Goal: Information Seeking & Learning: Learn about a topic

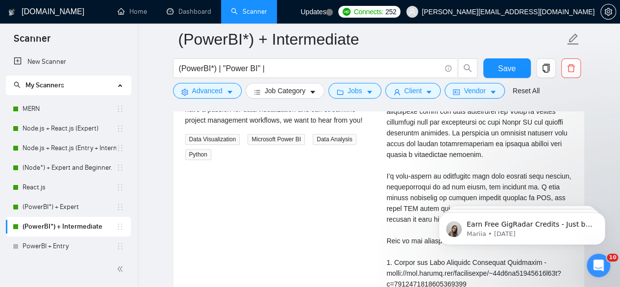
scroll to position [27, 0]
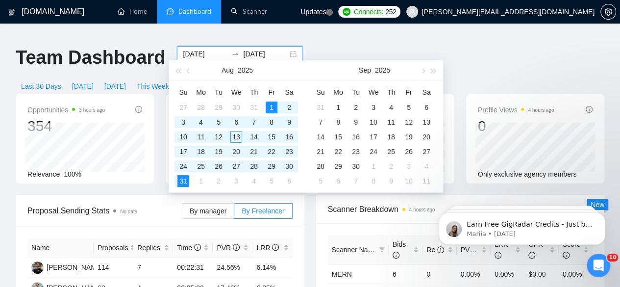
click at [210, 49] on input "2025-08-01" at bounding box center [205, 54] width 45 height 11
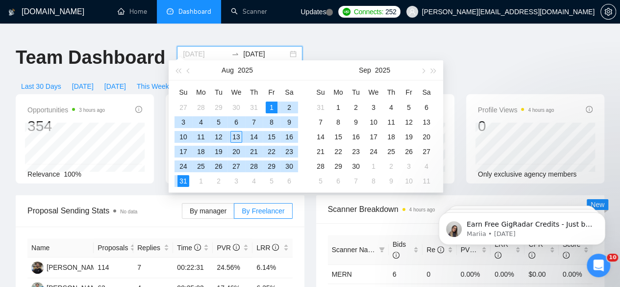
type input "2025-08-01"
click at [271, 105] on div "1" at bounding box center [272, 108] width 12 height 12
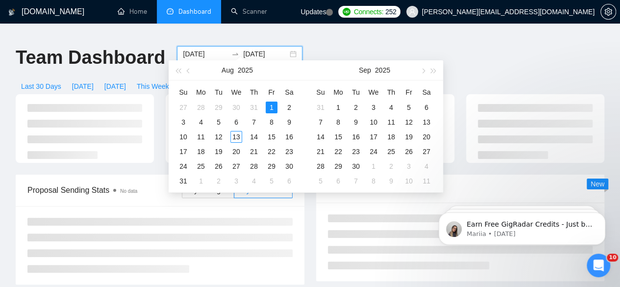
type input "2025-08-01"
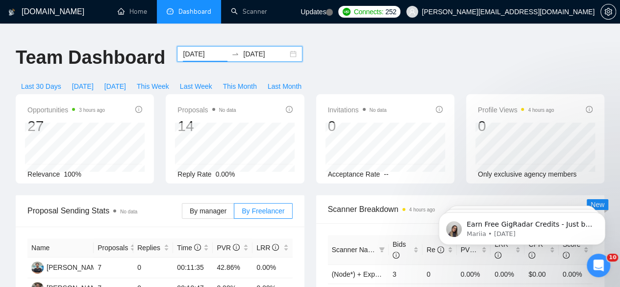
click at [211, 49] on input "2025-08-01" at bounding box center [205, 54] width 45 height 11
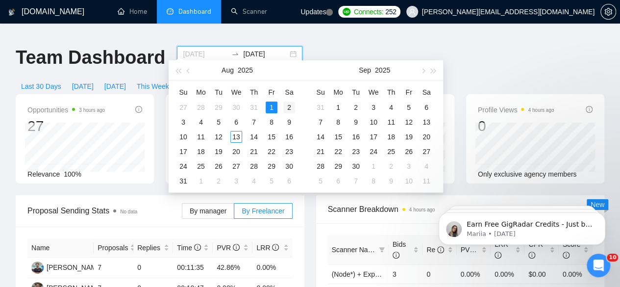
type input "2025-08-02"
click at [289, 106] on div "2" at bounding box center [289, 108] width 12 height 12
type input "2025-08-02"
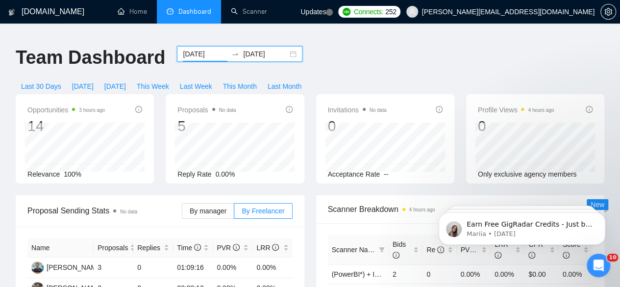
click at [211, 49] on input "2025-08-02" at bounding box center [205, 54] width 45 height 11
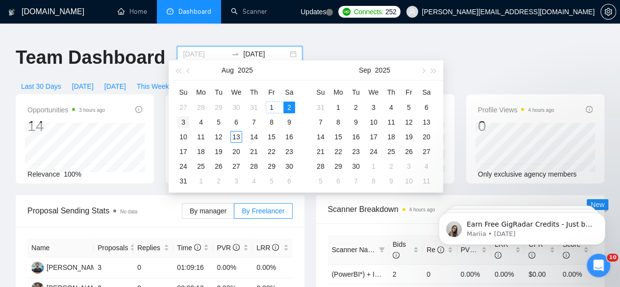
type input "2025-08-03"
click at [181, 123] on div "3" at bounding box center [184, 122] width 12 height 12
type input "2025-08-03"
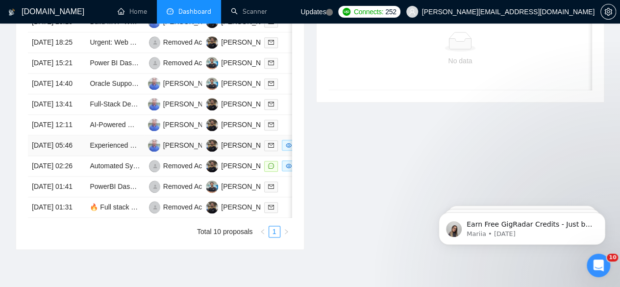
scroll to position [486, 0]
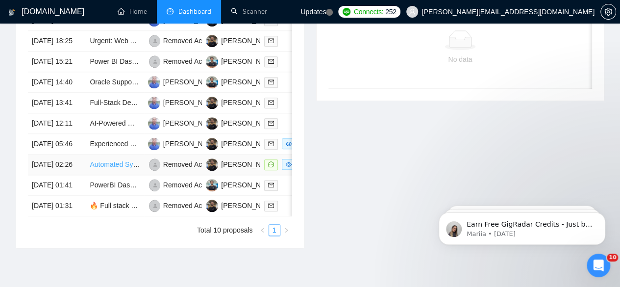
click at [107, 168] on link "Automated System for Freelance Task Management Across Multiple Platforms (AI + …" at bounding box center [243, 164] width 307 height 8
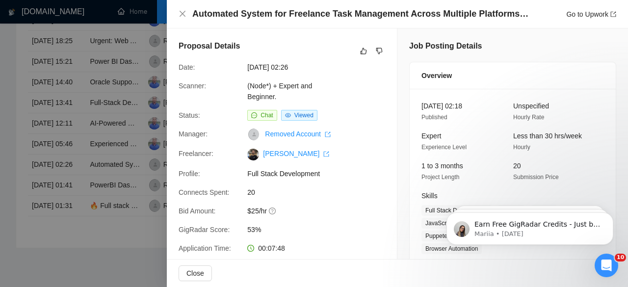
click at [97, 148] on div at bounding box center [314, 143] width 628 height 287
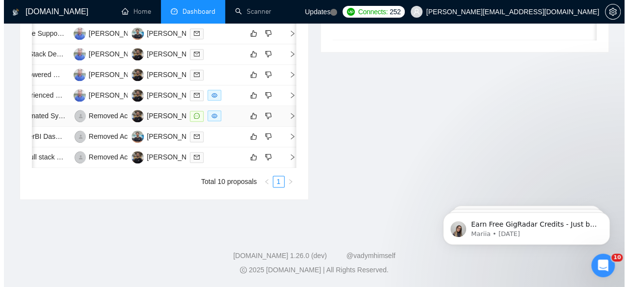
scroll to position [0, 0]
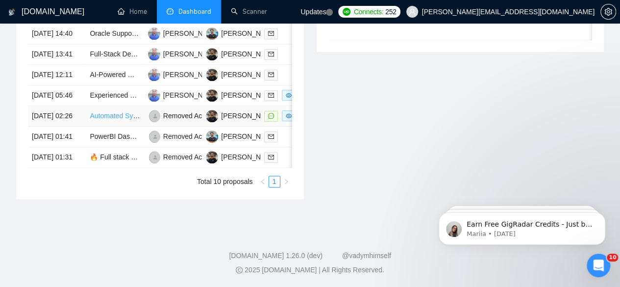
click at [106, 120] on link "Automated System for Freelance Task Management Across Multiple Platforms (AI + …" at bounding box center [243, 116] width 307 height 8
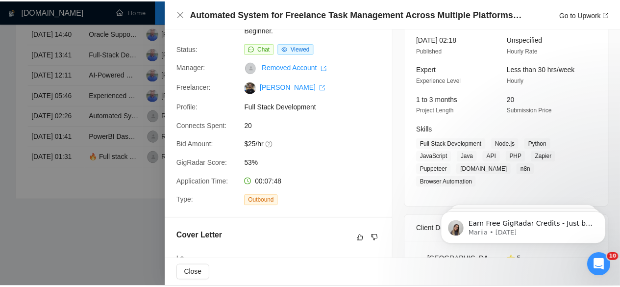
scroll to position [62, 0]
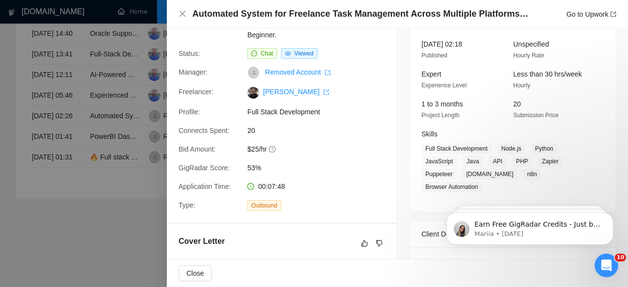
click at [108, 122] on div at bounding box center [314, 143] width 628 height 287
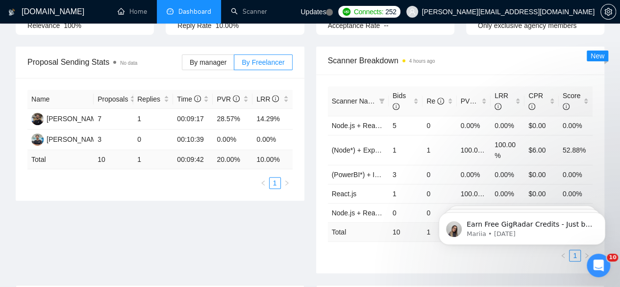
scroll to position [0, 0]
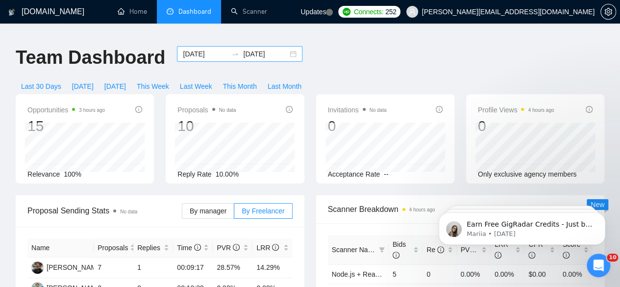
click at [210, 49] on input "2025-08-03" at bounding box center [205, 54] width 45 height 11
click at [154, 102] on div "Opportunities 3 hours ago 15 Relevance 100%" at bounding box center [85, 138] width 150 height 89
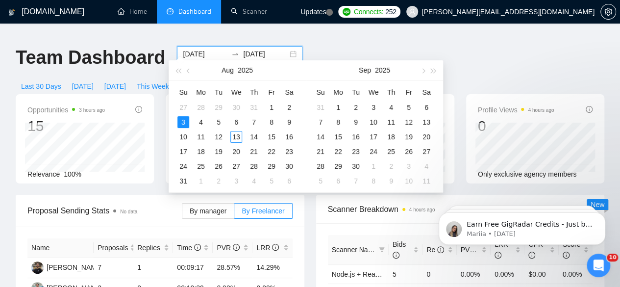
click at [214, 49] on input "2025-08-03" at bounding box center [205, 54] width 45 height 11
type input "2025-08-04"
click at [199, 121] on div "4" at bounding box center [201, 122] width 12 height 12
type input "2025-08-04"
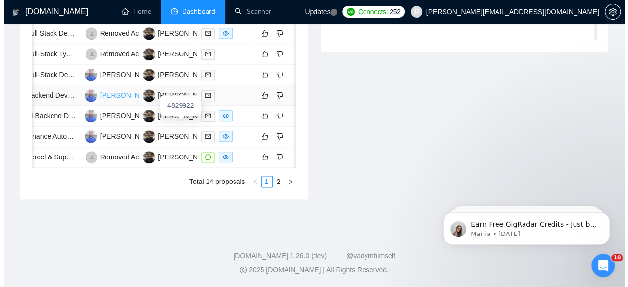
scroll to position [0, 78]
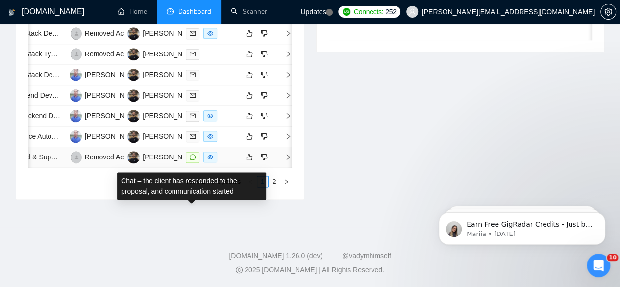
click at [190, 160] on icon "message" at bounding box center [193, 157] width 6 height 6
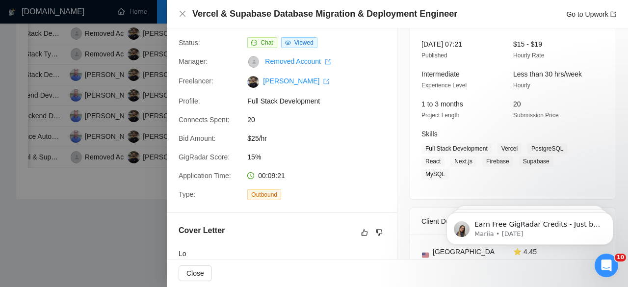
scroll to position [51, 0]
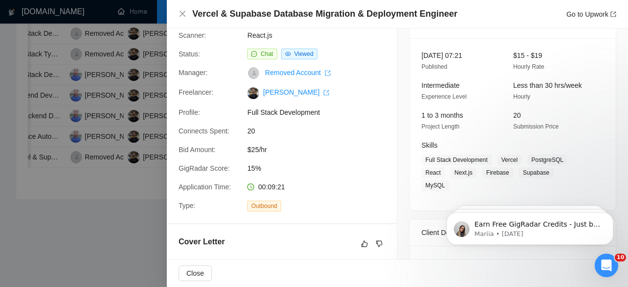
click at [127, 161] on div at bounding box center [314, 143] width 628 height 287
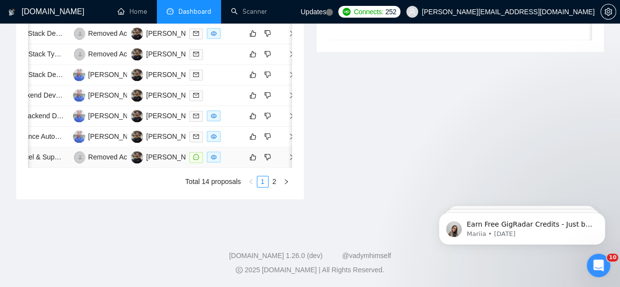
scroll to position [0, 78]
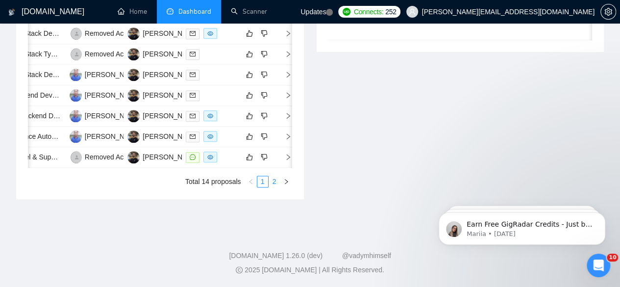
click at [274, 187] on link "2" at bounding box center [274, 181] width 11 height 11
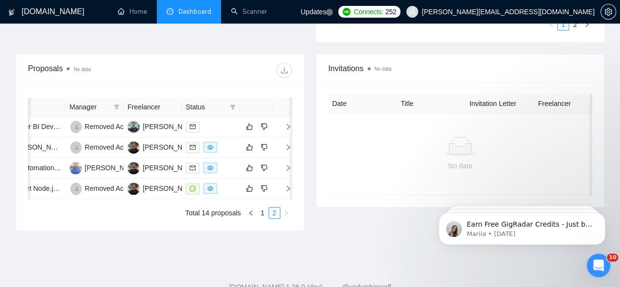
scroll to position [419, 0]
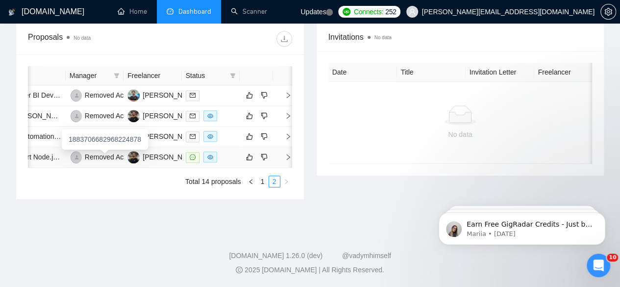
click at [105, 152] on div "Removed Account" at bounding box center [113, 157] width 56 height 11
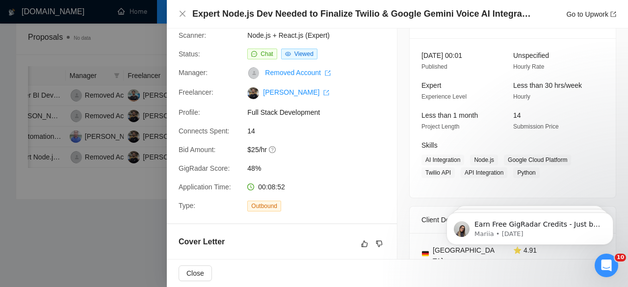
click at [117, 192] on div at bounding box center [314, 143] width 628 height 287
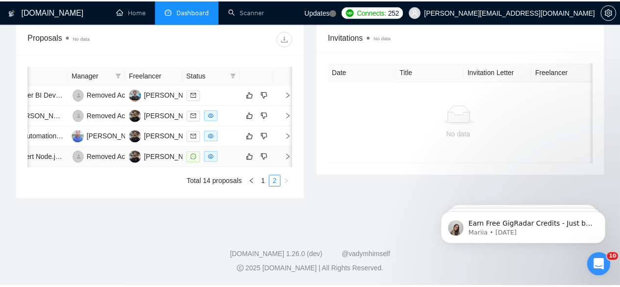
scroll to position [0, 75]
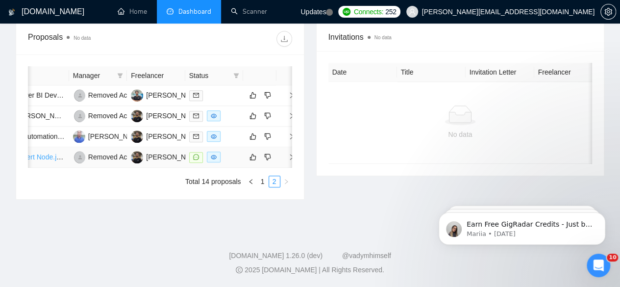
click at [48, 153] on link "Expert Node.js Dev Needed to Finalize Twilio & Google Gemini Voice AI Integrati…" at bounding box center [159, 157] width 289 height 8
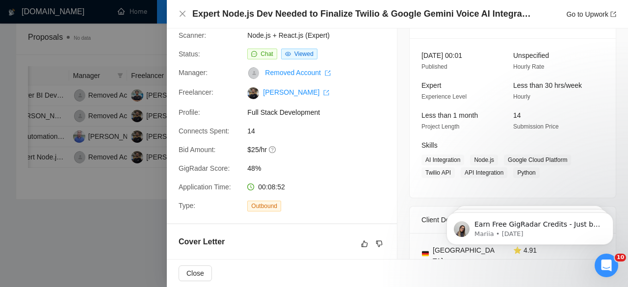
click at [114, 128] on div at bounding box center [314, 143] width 628 height 287
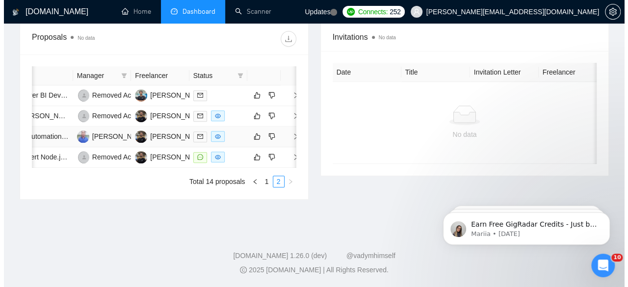
scroll to position [0, 0]
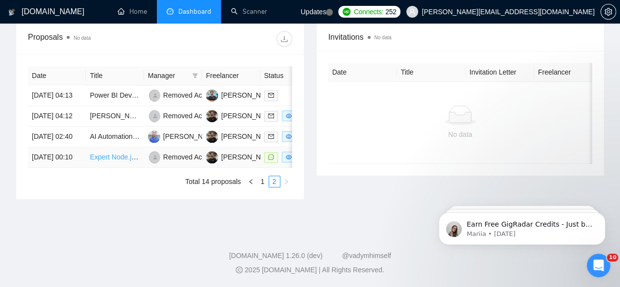
click at [100, 153] on link "Expert Node.js Dev Needed to Finalize Twilio & Google Gemini Voice AI Integrati…" at bounding box center [234, 157] width 289 height 8
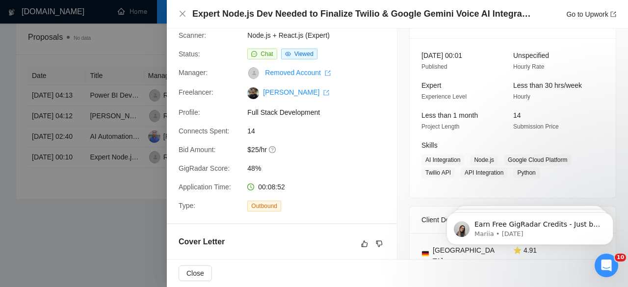
click at [124, 206] on div at bounding box center [314, 143] width 628 height 287
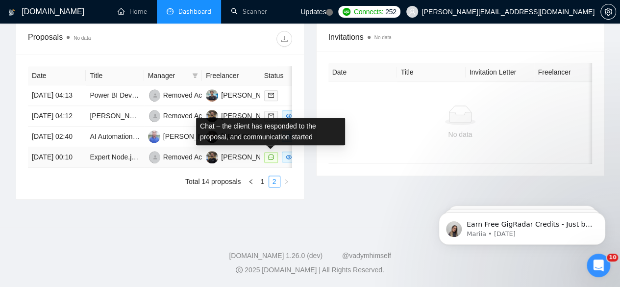
click at [269, 154] on icon "message" at bounding box center [271, 157] width 6 height 6
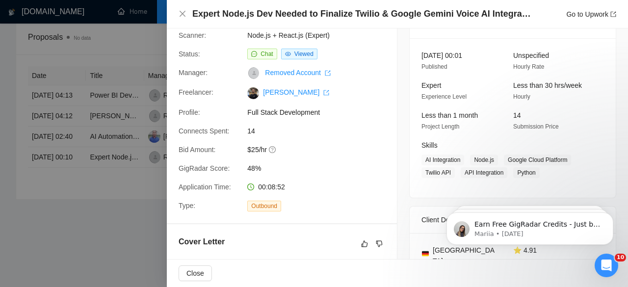
click at [85, 111] on div at bounding box center [314, 143] width 628 height 287
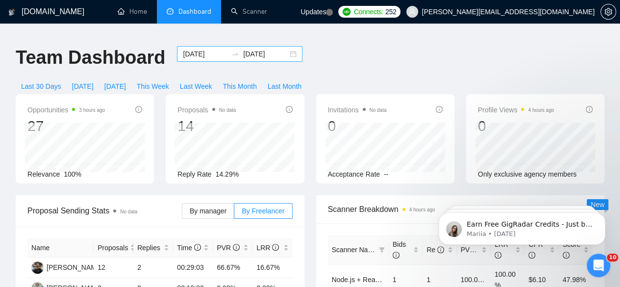
click at [210, 49] on input "2025-08-04" at bounding box center [205, 54] width 45 height 11
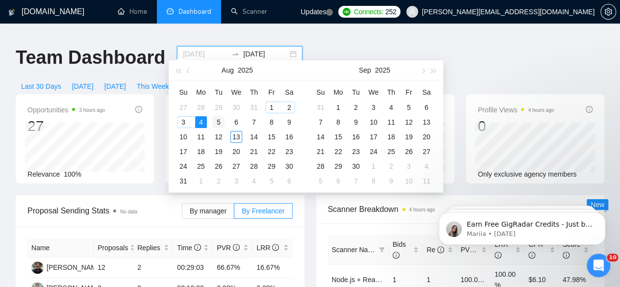
type input "2025-08-05"
click at [218, 122] on div "5" at bounding box center [219, 122] width 12 height 12
type input "2025-08-05"
click at [211, 49] on input "2025-08-05" at bounding box center [205, 54] width 45 height 11
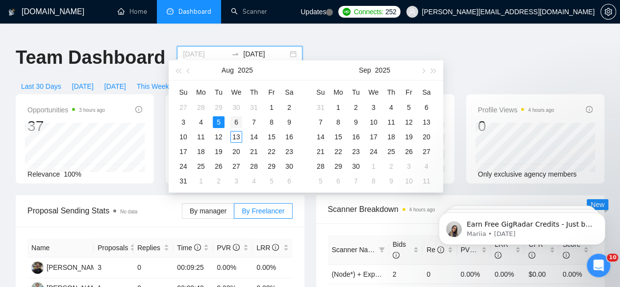
type input "2025-08-06"
click at [235, 119] on div "6" at bounding box center [236, 122] width 12 height 12
type input "2025-08-06"
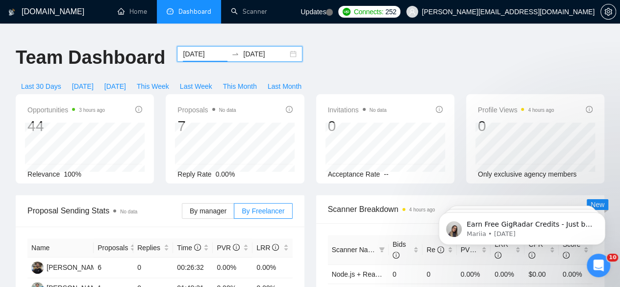
click at [210, 49] on input "2025-08-06" at bounding box center [205, 54] width 45 height 11
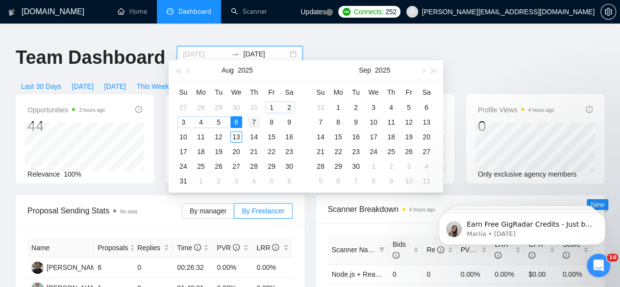
type input "2025-08-07"
click at [254, 122] on div "7" at bounding box center [254, 122] width 12 height 12
type input "2025-08-07"
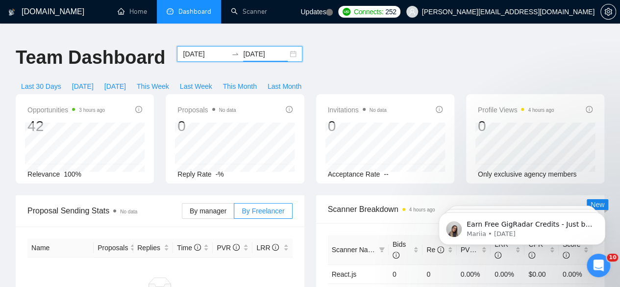
click at [210, 49] on input "2025-08-07" at bounding box center [205, 54] width 45 height 11
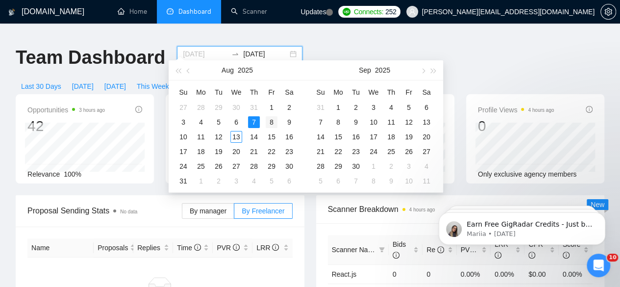
type input "2025-08-08"
click at [271, 123] on div "8" at bounding box center [272, 122] width 12 height 12
type input "2025-08-08"
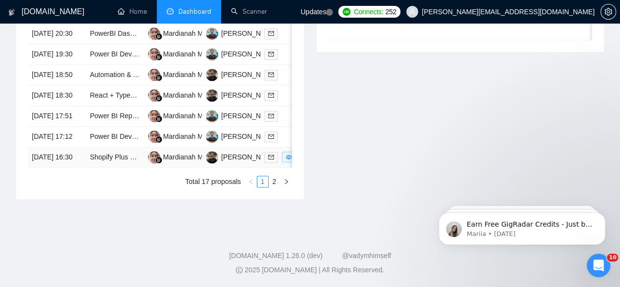
scroll to position [563, 0]
click at [274, 187] on link "2" at bounding box center [274, 181] width 11 height 11
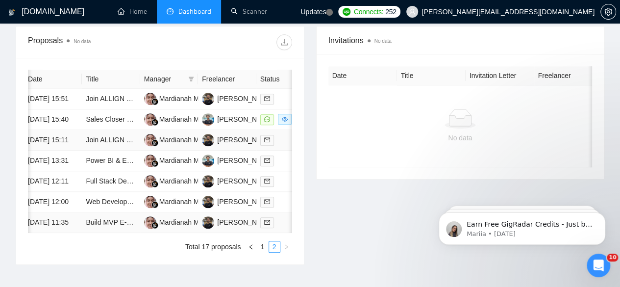
scroll to position [391, 0]
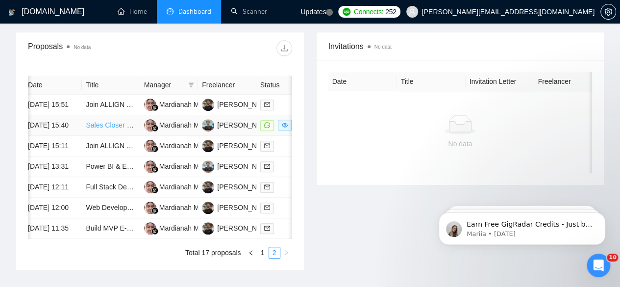
click at [109, 121] on link "Sales Closer Needed — AI, SharePoint & SaaS Products, Commission Only" at bounding box center [201, 125] width 231 height 8
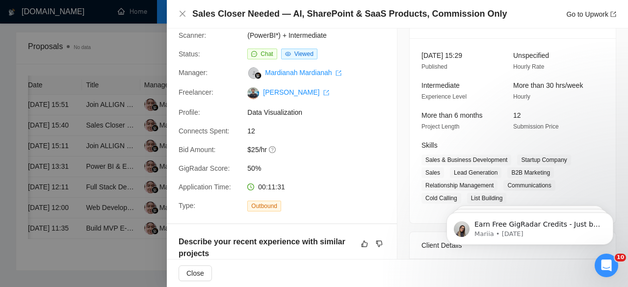
click at [109, 128] on div at bounding box center [314, 143] width 628 height 287
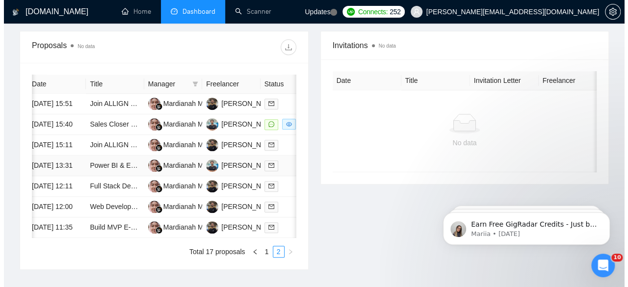
scroll to position [383, 0]
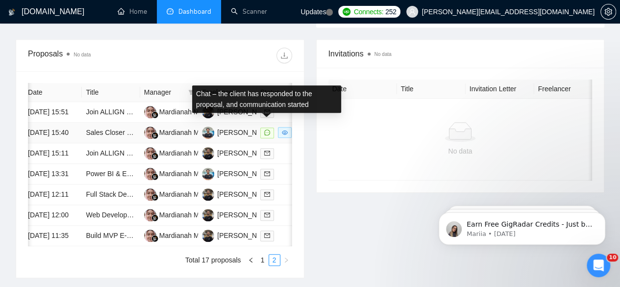
click at [267, 129] on icon "message" at bounding box center [267, 132] width 6 height 6
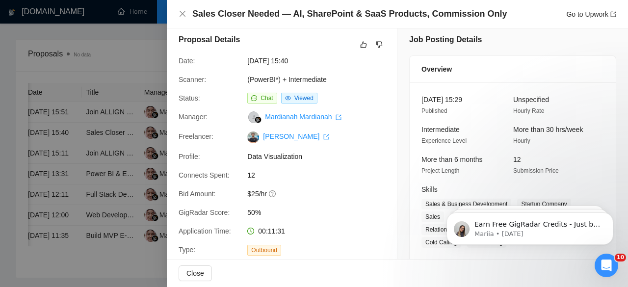
scroll to position [0, 0]
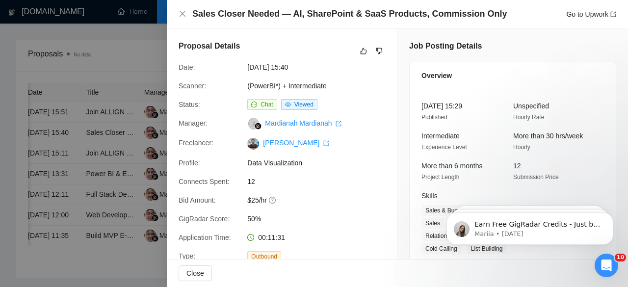
click at [115, 127] on div at bounding box center [314, 143] width 628 height 287
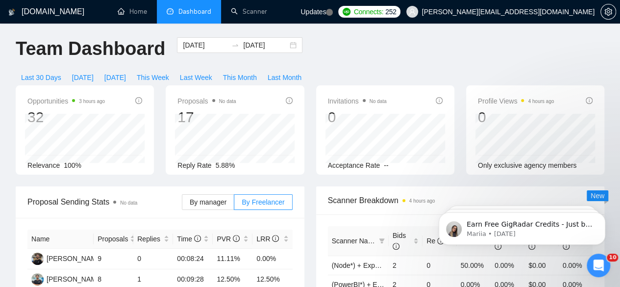
scroll to position [9, 0]
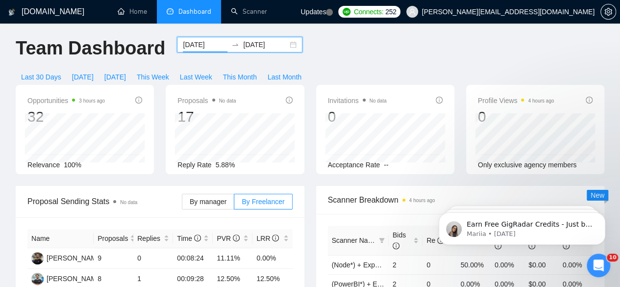
click at [209, 39] on input "2025-08-08" at bounding box center [205, 44] width 45 height 11
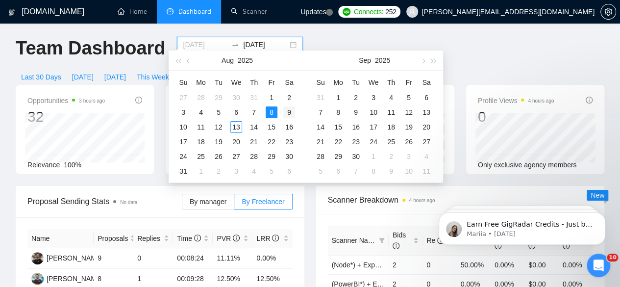
type input "2025-08-09"
click at [287, 111] on div "9" at bounding box center [289, 112] width 12 height 12
type input "2025-08-09"
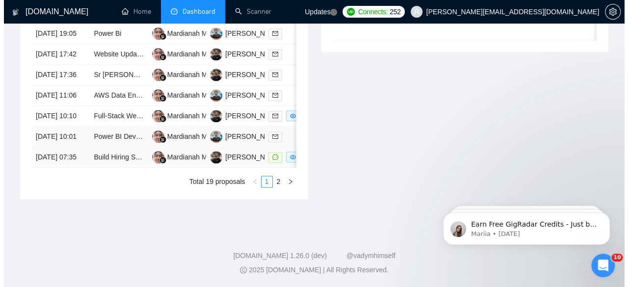
scroll to position [574, 0]
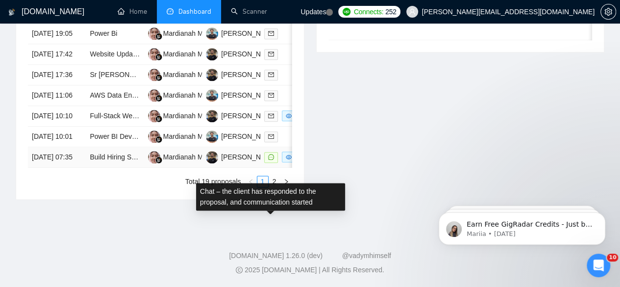
click at [272, 160] on icon "message" at bounding box center [271, 157] width 6 height 6
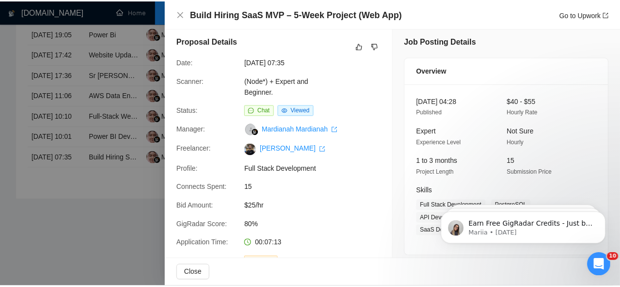
scroll to position [5, 0]
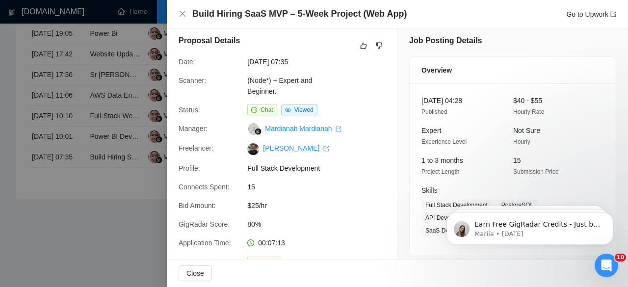
click at [95, 145] on div at bounding box center [314, 143] width 628 height 287
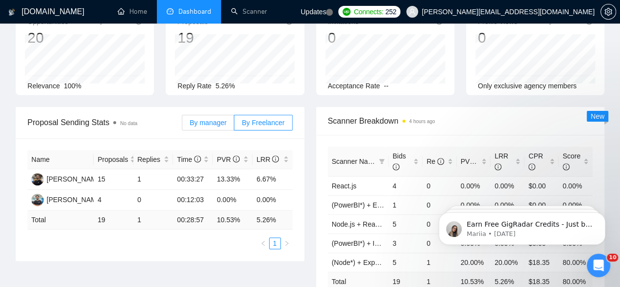
scroll to position [0, 0]
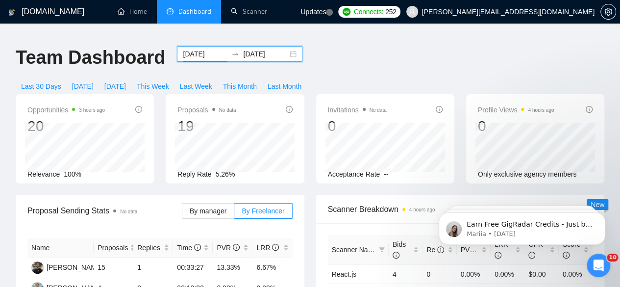
click at [212, 49] on input "2025-08-09" at bounding box center [205, 54] width 45 height 11
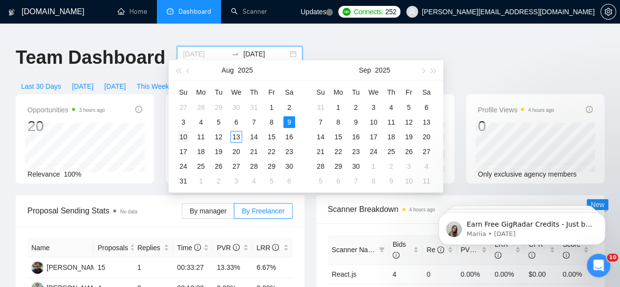
type input "2025-08-10"
click at [185, 136] on div "10" at bounding box center [184, 137] width 12 height 12
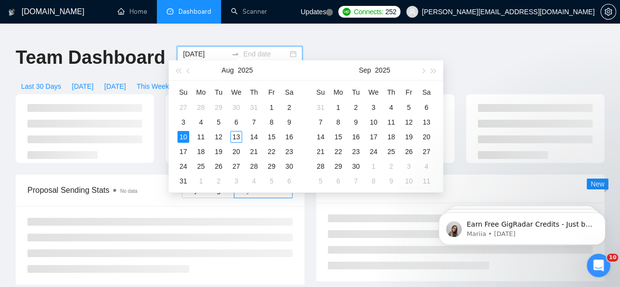
type input "2025-08-10"
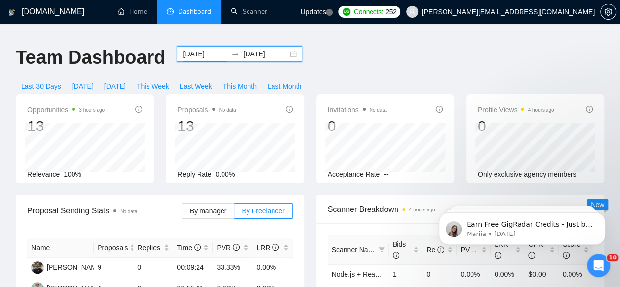
click at [210, 49] on input "2025-08-10" at bounding box center [205, 54] width 45 height 11
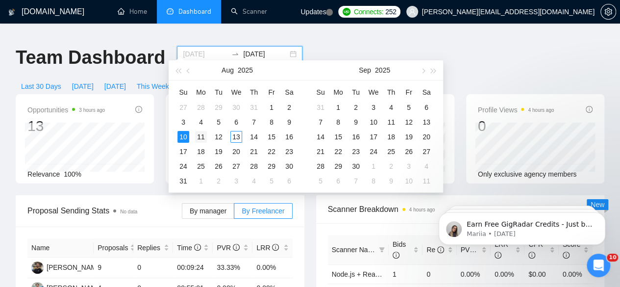
type input "2025-08-11"
click at [198, 137] on div "11" at bounding box center [201, 137] width 12 height 12
type input "2025-08-11"
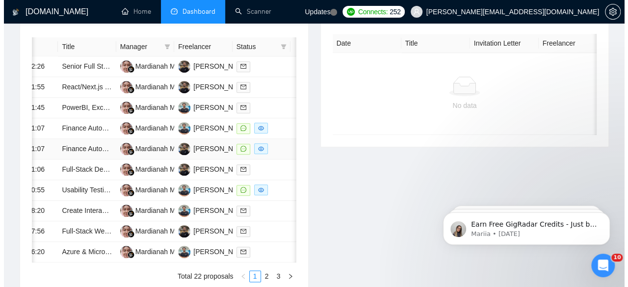
scroll to position [0, 39]
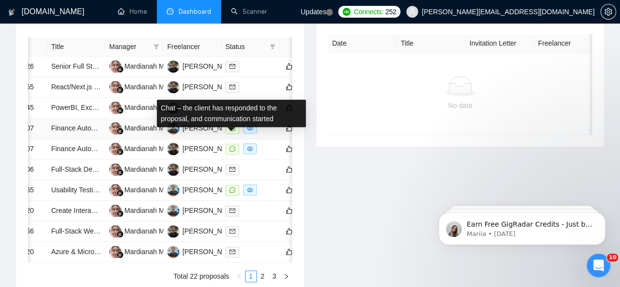
click at [232, 131] on icon "message" at bounding box center [233, 128] width 6 height 6
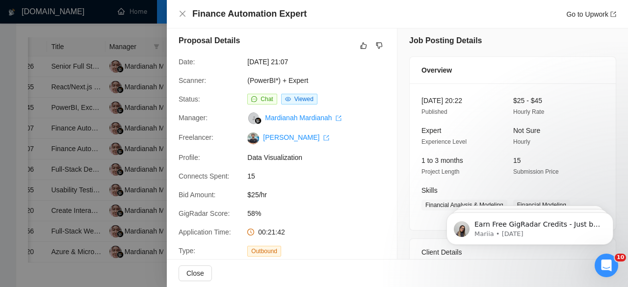
click at [116, 133] on div at bounding box center [314, 143] width 628 height 287
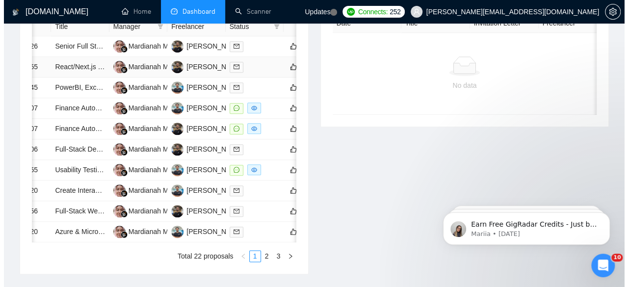
scroll to position [450, 0]
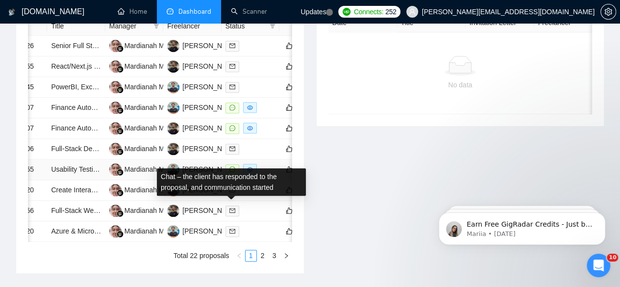
click at [230, 172] on icon "message" at bounding box center [233, 169] width 6 height 6
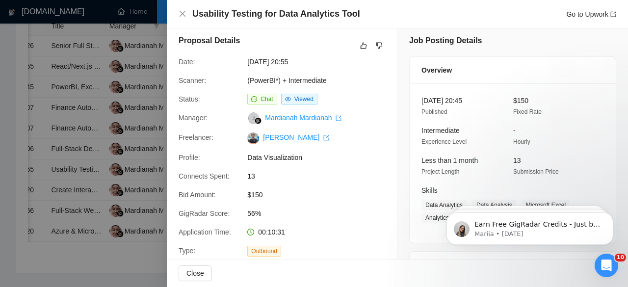
click at [115, 104] on div at bounding box center [314, 143] width 628 height 287
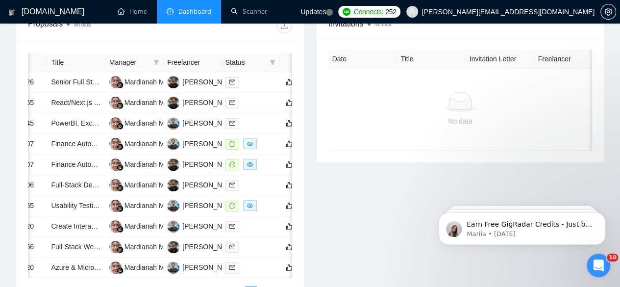
scroll to position [414, 0]
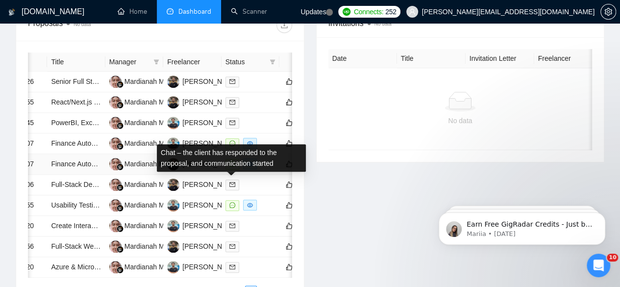
click at [230, 167] on icon "message" at bounding box center [233, 164] width 6 height 6
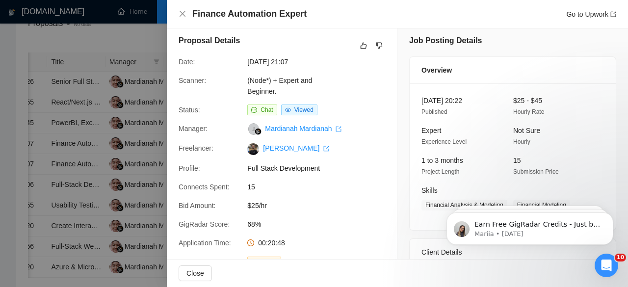
click at [97, 119] on div at bounding box center [314, 143] width 628 height 287
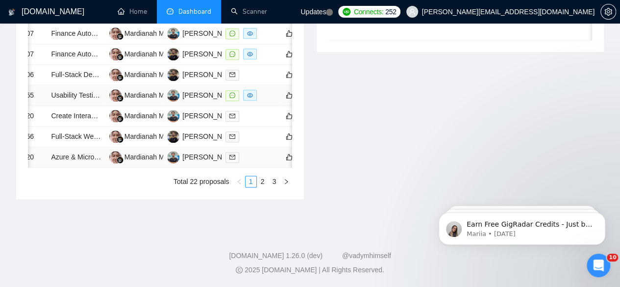
scroll to position [598, 0]
click at [263, 184] on link "2" at bounding box center [262, 181] width 11 height 11
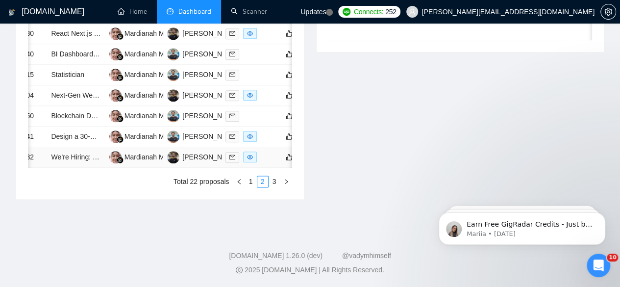
scroll to position [565, 0]
click at [273, 187] on link "3" at bounding box center [274, 181] width 11 height 11
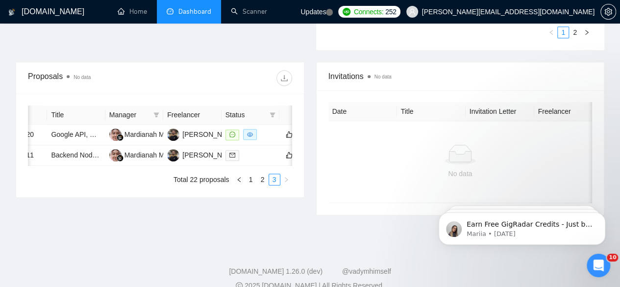
scroll to position [360, 0]
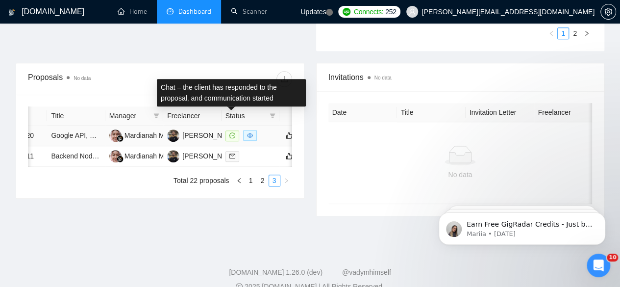
click at [231, 132] on icon "message" at bounding box center [233, 135] width 6 height 6
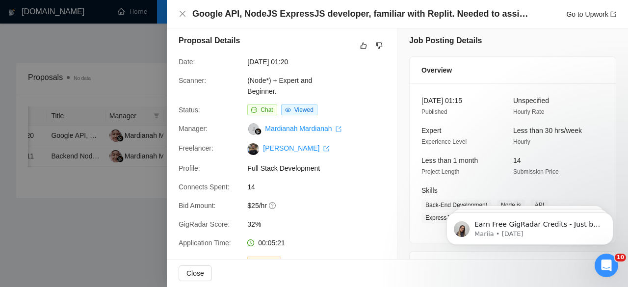
click at [83, 111] on div at bounding box center [314, 143] width 628 height 287
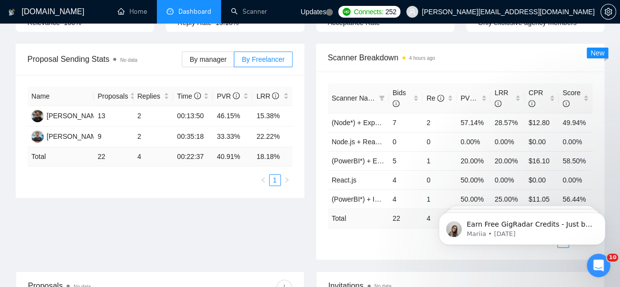
scroll to position [0, 0]
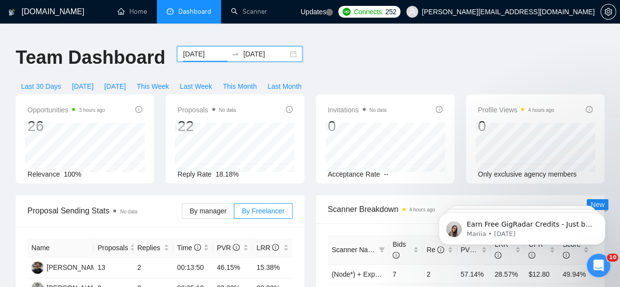
click at [213, 49] on input "2025-08-11" at bounding box center [205, 54] width 45 height 11
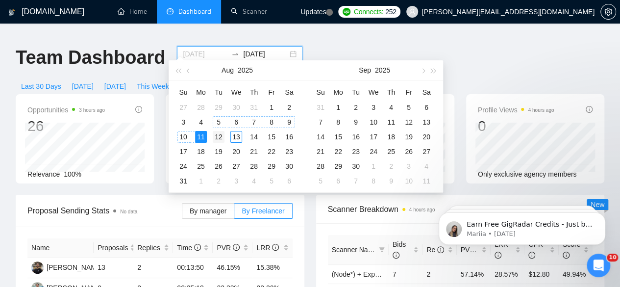
type input "2025-08-12"
click at [218, 136] on div "12" at bounding box center [219, 137] width 12 height 12
type input "2025-08-12"
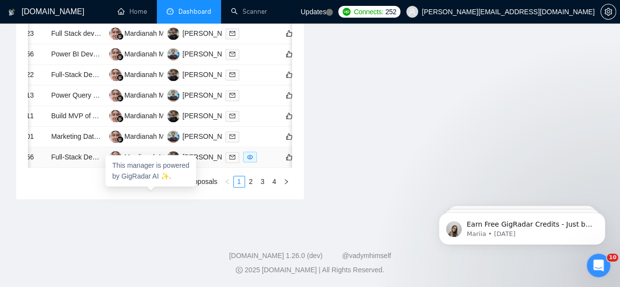
scroll to position [553, 0]
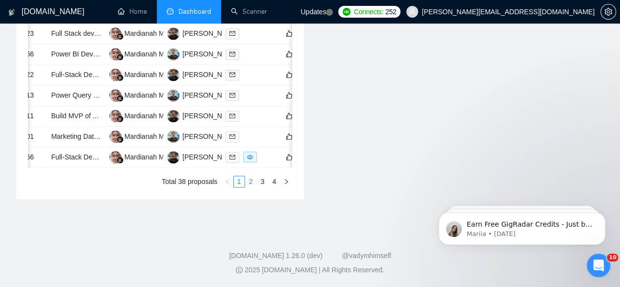
click at [250, 187] on link "2" at bounding box center [251, 181] width 11 height 11
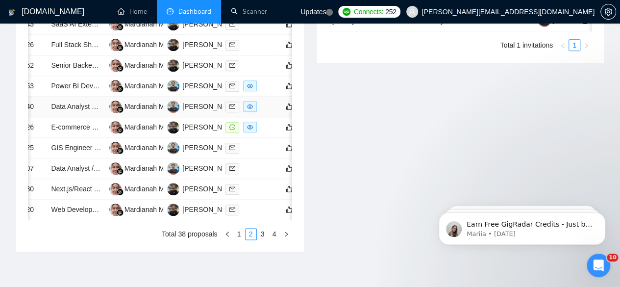
scroll to position [472, 0]
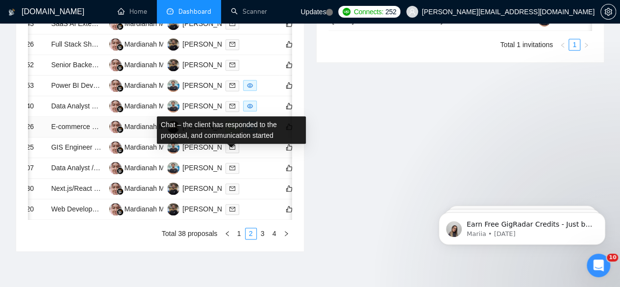
click at [231, 129] on icon "message" at bounding box center [233, 127] width 6 height 6
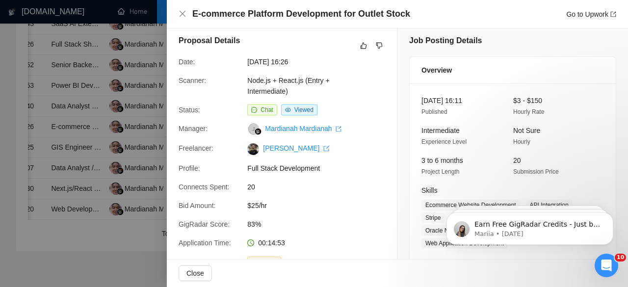
click at [147, 136] on div at bounding box center [314, 143] width 628 height 287
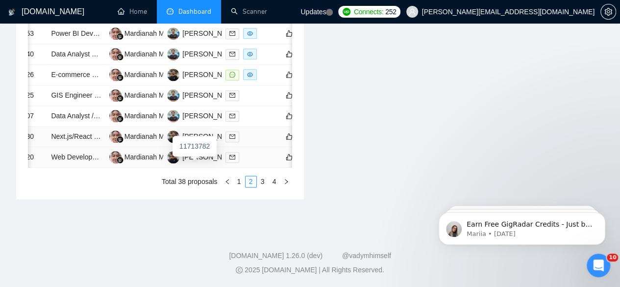
scroll to position [561, 0]
click at [262, 187] on link "3" at bounding box center [262, 181] width 11 height 11
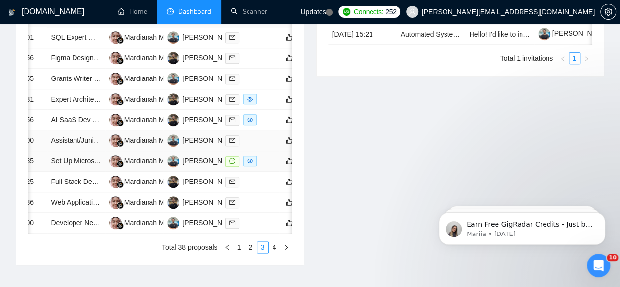
scroll to position [461, 0]
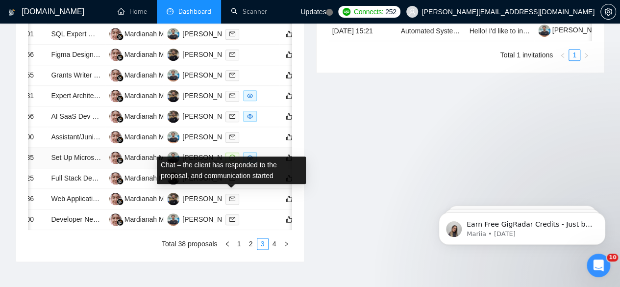
click at [230, 160] on icon "message" at bounding box center [233, 157] width 6 height 6
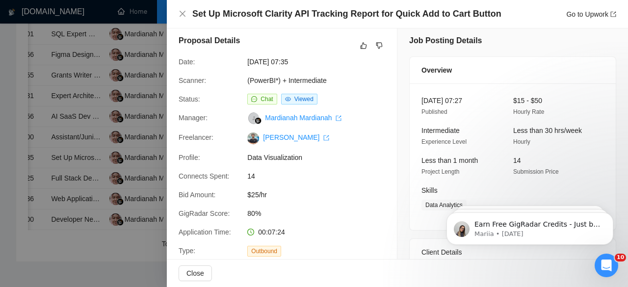
click at [133, 117] on div at bounding box center [314, 143] width 628 height 287
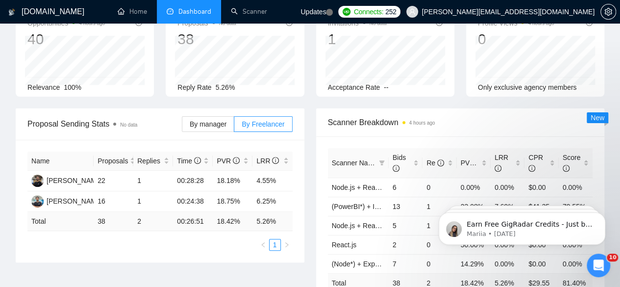
scroll to position [0, 0]
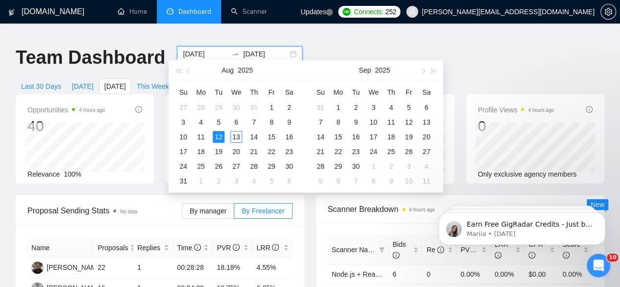
click at [211, 49] on input "2025-08-12" at bounding box center [205, 54] width 45 height 11
type input "2025-08-13"
click at [235, 134] on div "13" at bounding box center [236, 137] width 12 height 12
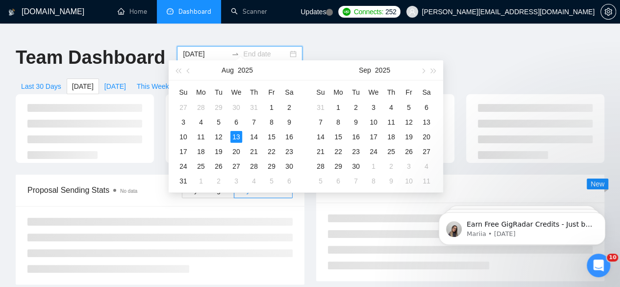
type input "2025-08-13"
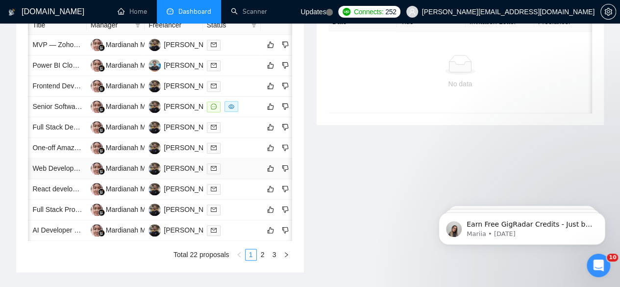
scroll to position [440, 0]
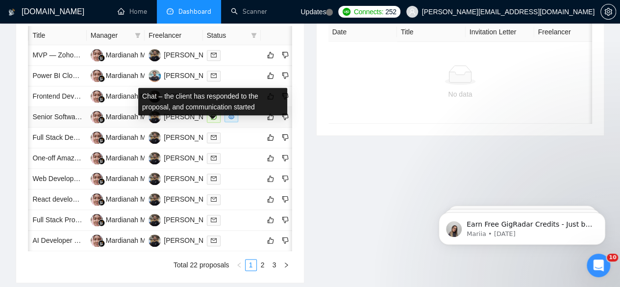
click at [211, 120] on icon "message" at bounding box center [214, 117] width 6 height 6
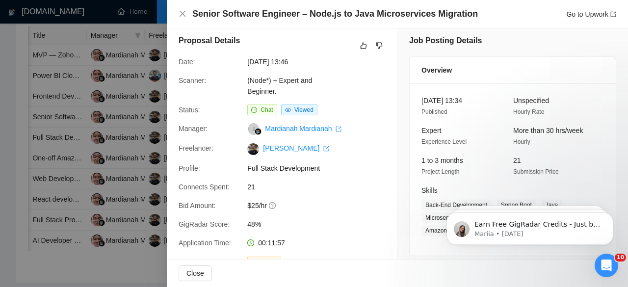
click at [120, 104] on div at bounding box center [314, 143] width 628 height 287
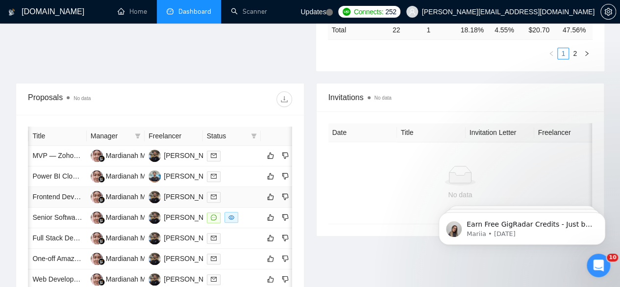
scroll to position [328, 0]
